Goal: Information Seeking & Learning: Learn about a topic

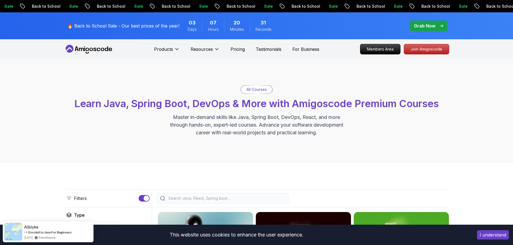
click at [351, 6] on p "Back to School" at bounding box center [369, 7] width 37 height 6
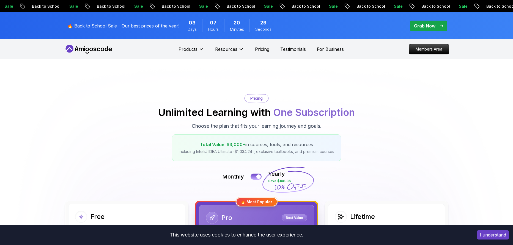
click at [416, 6] on p "Back to School" at bounding box center [434, 7] width 37 height 6
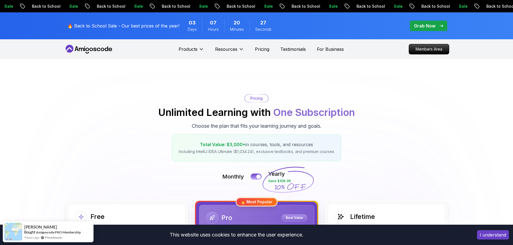
click at [463, 6] on icon "pre-order" at bounding box center [466, 6] width 6 height 6
click at [481, 6] on p "Back to School" at bounding box center [499, 7] width 37 height 6
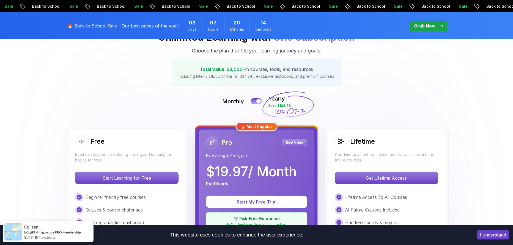
scroll to position [76, 0]
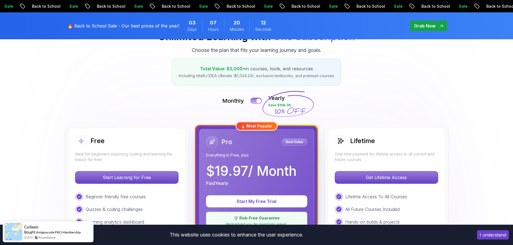
click at [259, 99] on div at bounding box center [258, 101] width 5 height 5
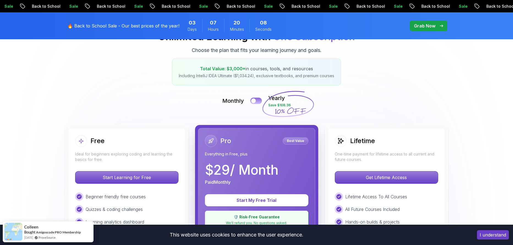
click at [257, 102] on button at bounding box center [256, 101] width 12 height 6
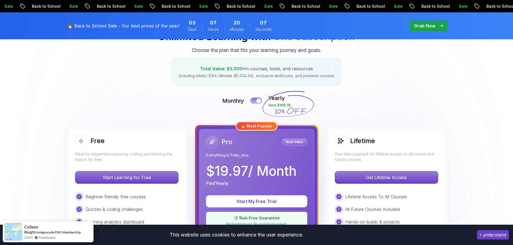
click at [257, 102] on div at bounding box center [258, 101] width 5 height 5
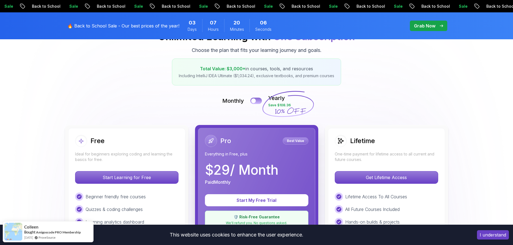
click at [257, 102] on button at bounding box center [256, 101] width 12 height 6
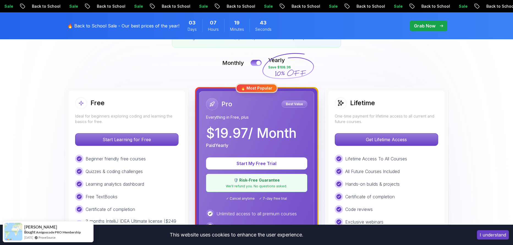
scroll to position [0, 0]
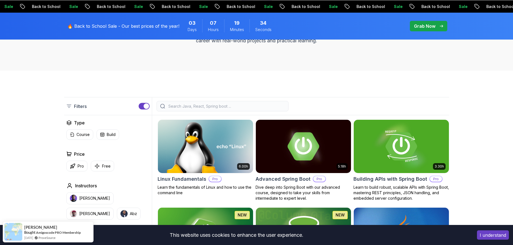
scroll to position [114, 0]
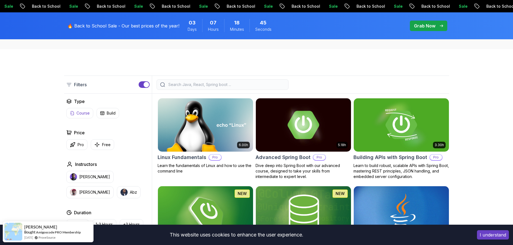
click at [86, 116] on button "Course" at bounding box center [79, 113] width 27 height 10
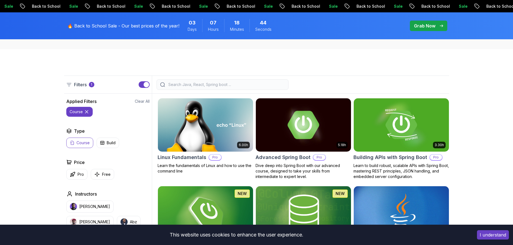
click at [86, 116] on button "course" at bounding box center [79, 112] width 26 height 10
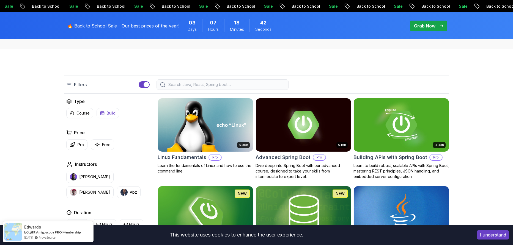
click at [105, 108] on button "Build" at bounding box center [108, 113] width 23 height 10
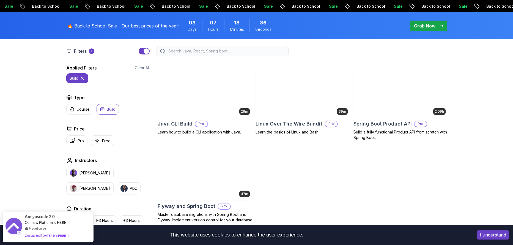
scroll to position [114, 0]
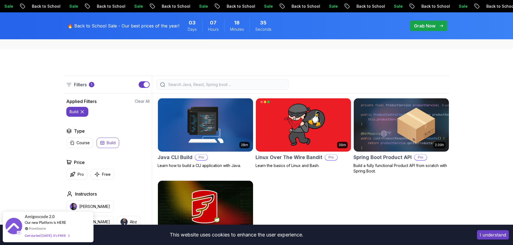
click at [84, 111] on icon at bounding box center [82, 112] width 6 height 6
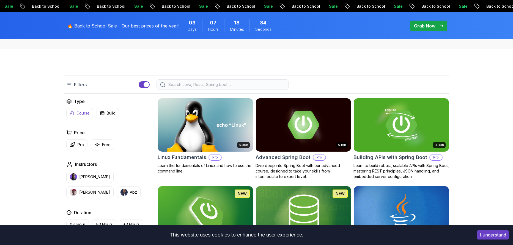
click at [83, 111] on p "Course" at bounding box center [82, 114] width 13 height 6
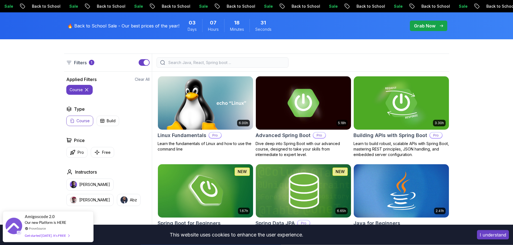
scroll to position [152, 0]
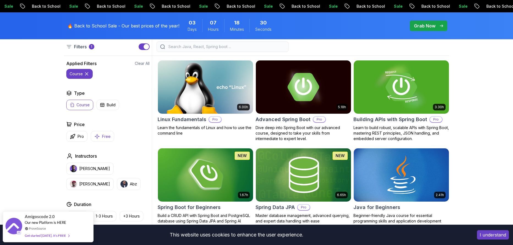
click at [101, 136] on button "Free" at bounding box center [102, 136] width 23 height 11
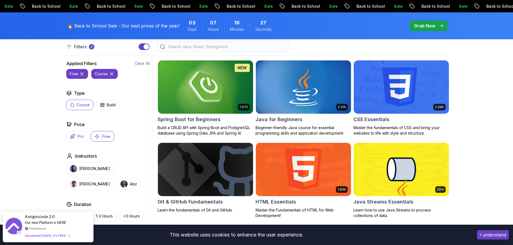
click at [73, 140] on button "Pro" at bounding box center [76, 136] width 21 height 11
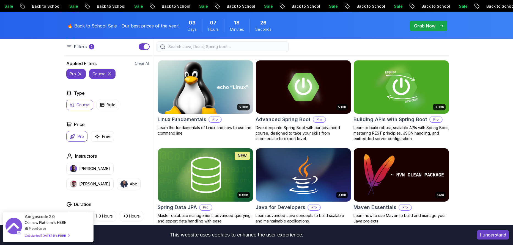
click at [196, 99] on img at bounding box center [205, 87] width 100 height 56
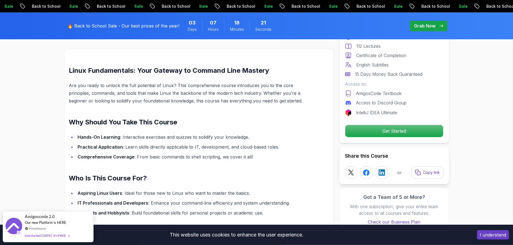
scroll to position [418, 0]
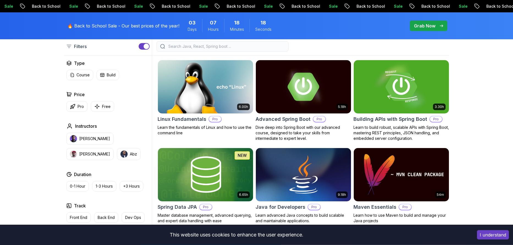
scroll to position [152, 0]
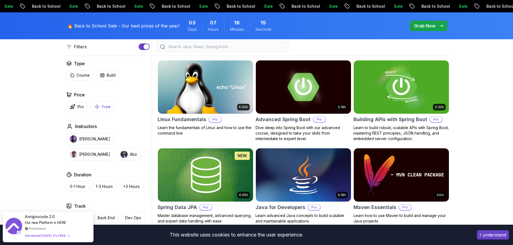
click at [110, 110] on button "Free" at bounding box center [102, 107] width 23 height 11
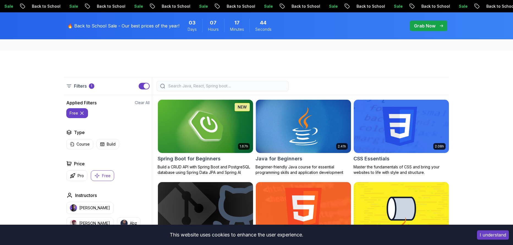
scroll to position [114, 0]
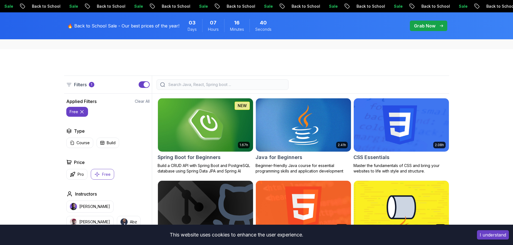
click at [332, 135] on img at bounding box center [303, 125] width 100 height 56
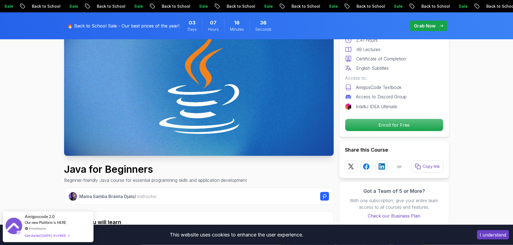
scroll to position [114, 0]
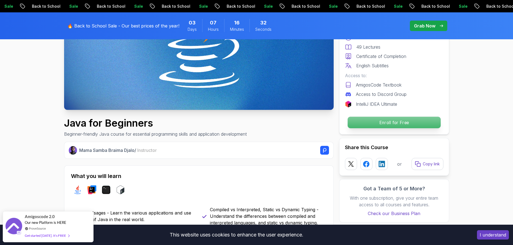
click at [361, 122] on p "Enroll for Free" at bounding box center [393, 123] width 93 height 12
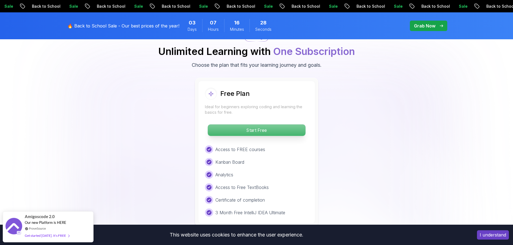
scroll to position [1135, 0]
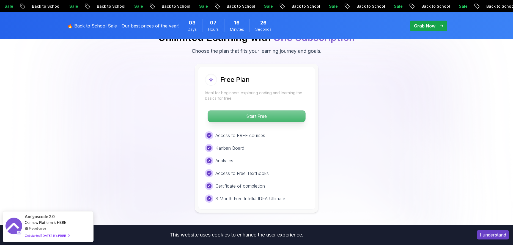
click at [284, 111] on p "Start Free" at bounding box center [257, 117] width 98 height 12
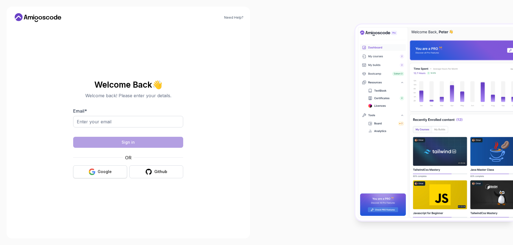
click at [108, 171] on div "Google" at bounding box center [105, 172] width 14 height 6
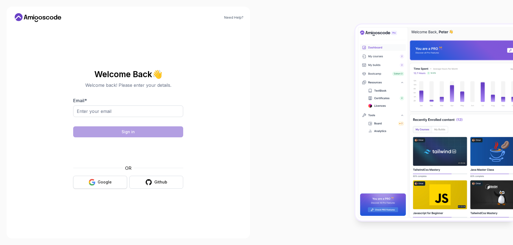
click at [98, 186] on button "Google" at bounding box center [100, 182] width 54 height 13
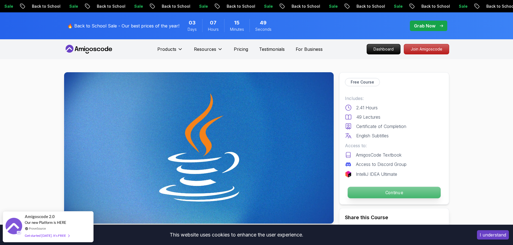
click at [412, 198] on p "Continue" at bounding box center [393, 193] width 93 height 12
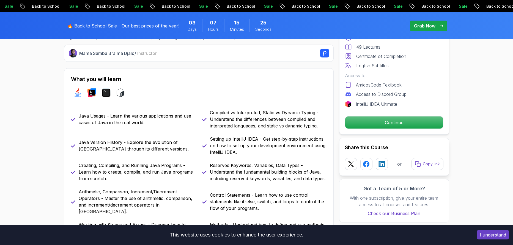
scroll to position [228, 0]
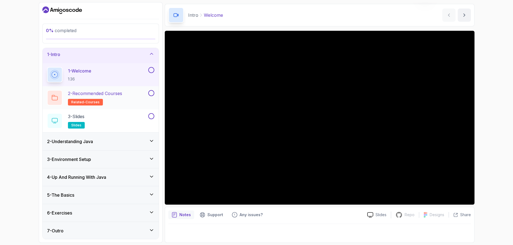
scroll to position [3, 0]
click at [150, 193] on icon at bounding box center [151, 193] width 3 height 1
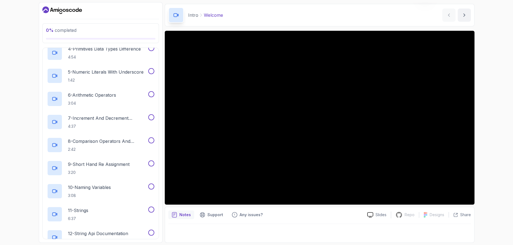
scroll to position [396, 0]
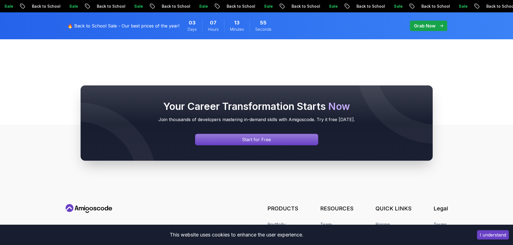
scroll to position [327, 0]
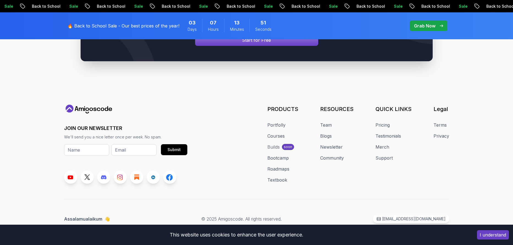
click at [279, 140] on div "Portfolly Courses Builds soon Bootcamp Roadmaps Textbook" at bounding box center [282, 153] width 31 height 62
click at [279, 137] on link "Courses" at bounding box center [275, 136] width 17 height 7
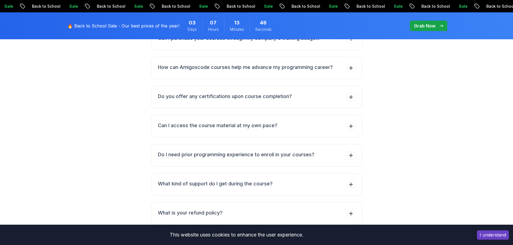
scroll to position [1075, 0]
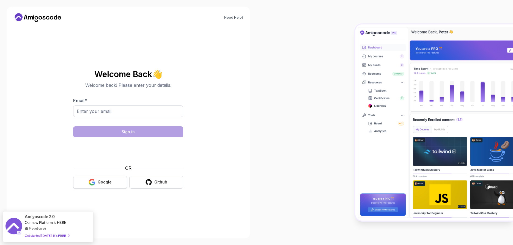
click at [108, 183] on div "Google" at bounding box center [105, 183] width 14 height 6
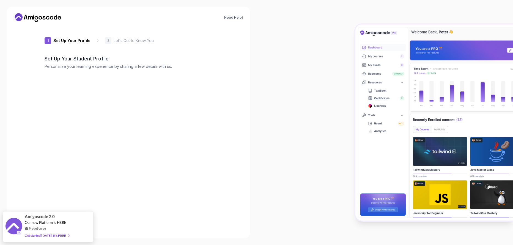
type input "livelyorcabffd6"
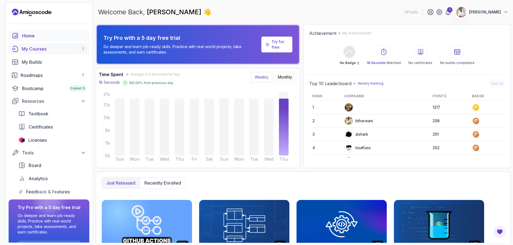
click at [61, 49] on div "My Courses 1" at bounding box center [54, 49] width 64 height 7
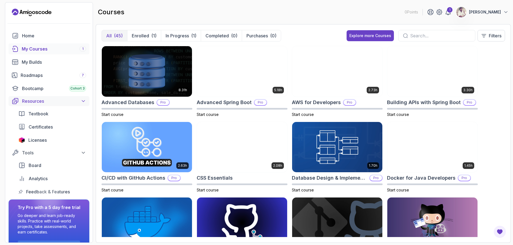
scroll to position [17, 0]
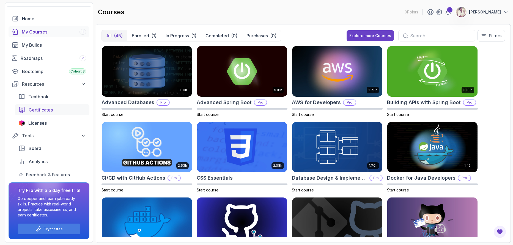
click at [40, 109] on span "Certificates" at bounding box center [41, 110] width 24 height 7
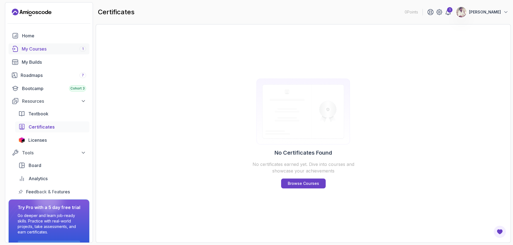
click at [47, 48] on div "My Courses 1" at bounding box center [54, 49] width 64 height 7
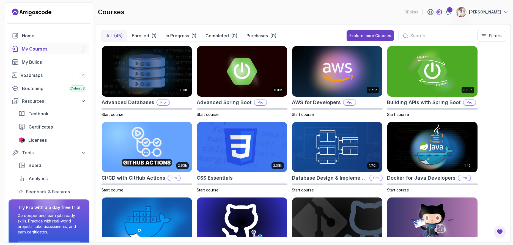
click at [442, 13] on icon at bounding box center [440, 12] width 6 height 6
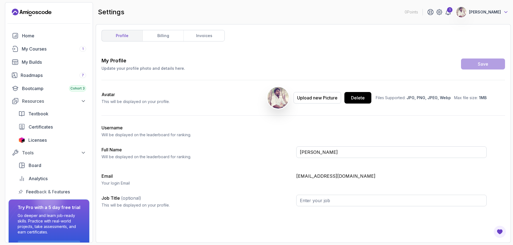
click at [507, 11] on icon at bounding box center [506, 12] width 6 height 6
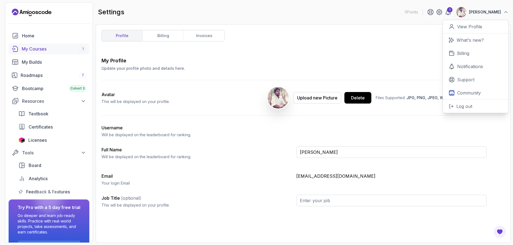
click at [27, 48] on div "My Courses 1" at bounding box center [54, 49] width 64 height 7
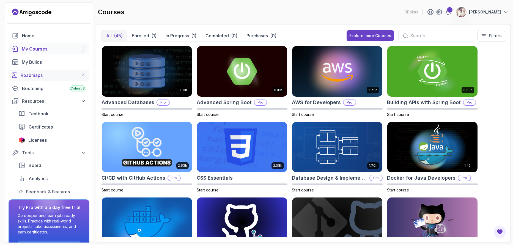
click at [46, 72] on link "Roadmaps 7" at bounding box center [49, 75] width 81 height 11
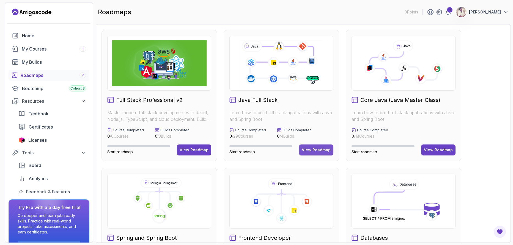
click at [311, 146] on button "View Roadmap" at bounding box center [316, 150] width 34 height 11
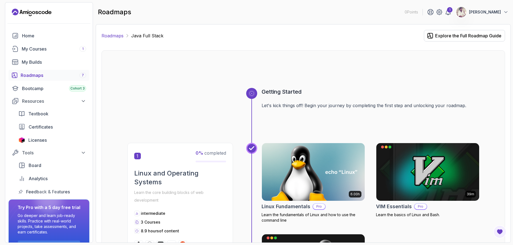
click at [116, 36] on link "Roadmaps" at bounding box center [113, 35] width 22 height 7
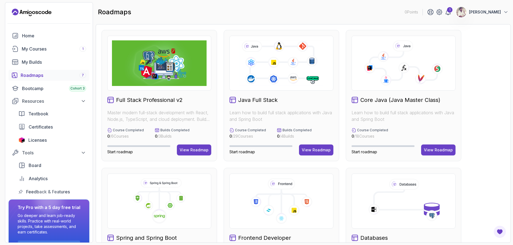
click at [396, 67] on icon at bounding box center [403, 65] width 67 height 29
click at [451, 152] on div "View Roadmap" at bounding box center [438, 150] width 29 height 6
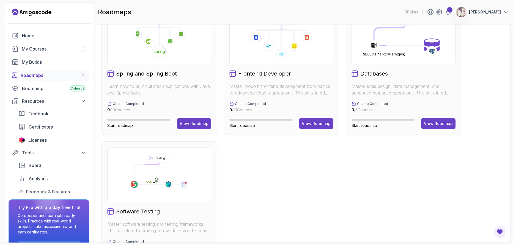
scroll to position [165, 0]
click at [187, 122] on div "View Roadmap" at bounding box center [194, 123] width 29 height 6
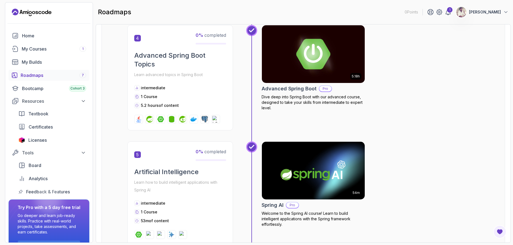
scroll to position [501, 0]
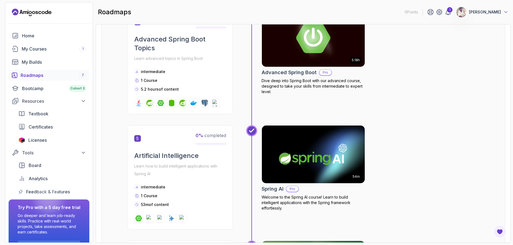
click at [289, 192] on p "Pro" at bounding box center [292, 190] width 12 height 6
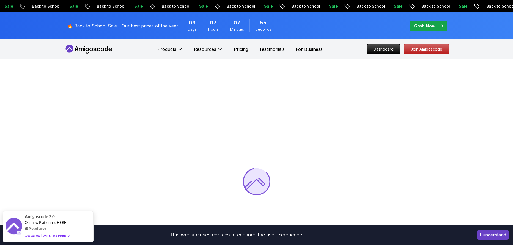
click at [289, 192] on div at bounding box center [256, 181] width 513 height 245
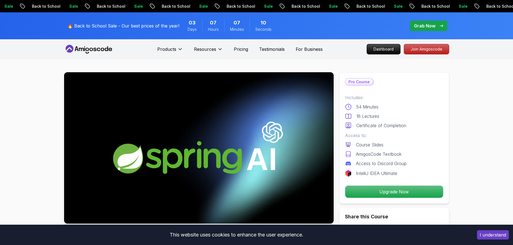
scroll to position [266, 0]
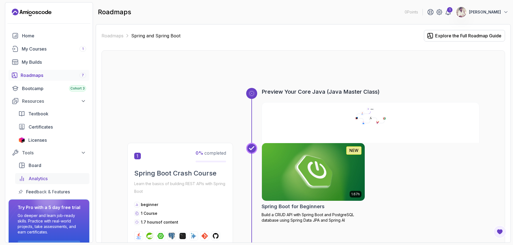
click at [40, 183] on link "Analytics" at bounding box center [52, 178] width 74 height 11
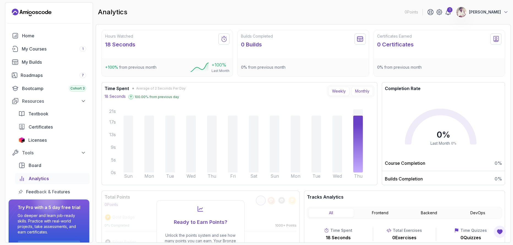
click at [363, 94] on button "Monthly" at bounding box center [362, 91] width 21 height 9
click at [334, 93] on button "Weekly" at bounding box center [338, 91] width 21 height 9
click at [366, 91] on button "Monthly" at bounding box center [362, 91] width 21 height 9
click at [341, 93] on button "Weekly" at bounding box center [338, 91] width 21 height 9
